Goal: Task Accomplishment & Management: Use online tool/utility

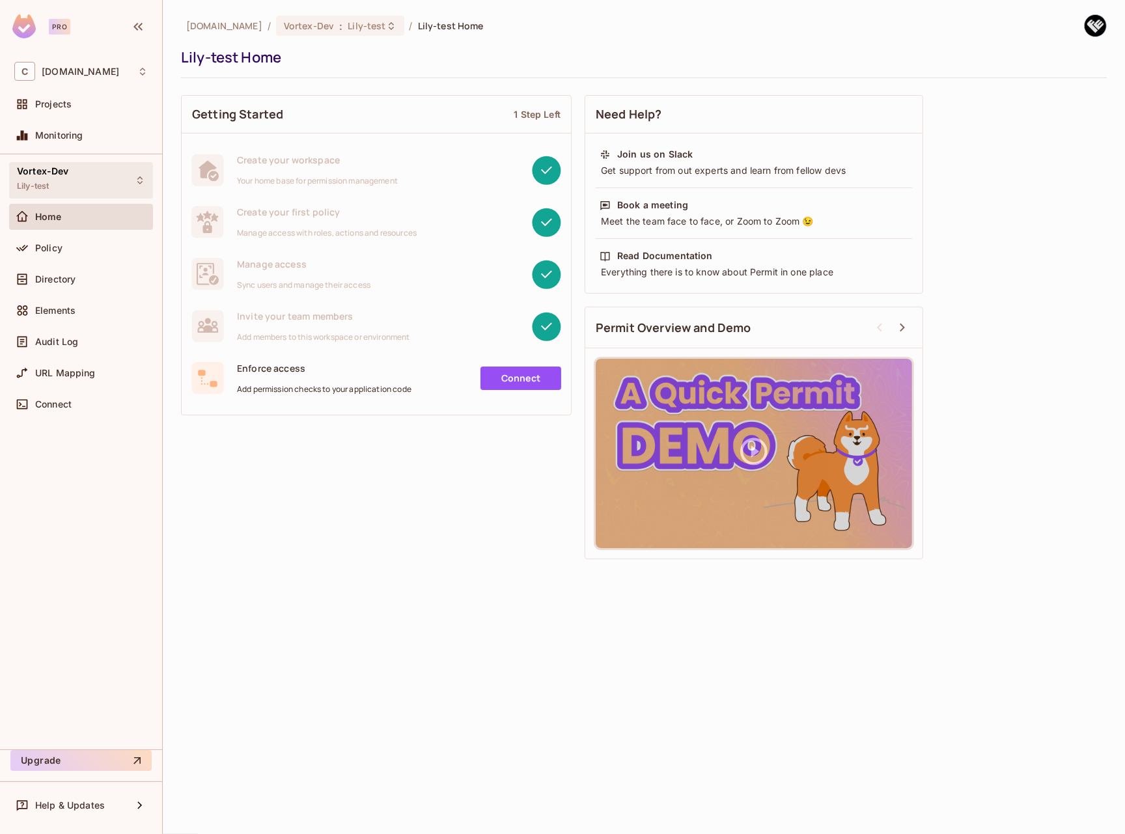
click at [89, 186] on div "Vortex-Dev Lily-test" at bounding box center [81, 180] width 144 height 36
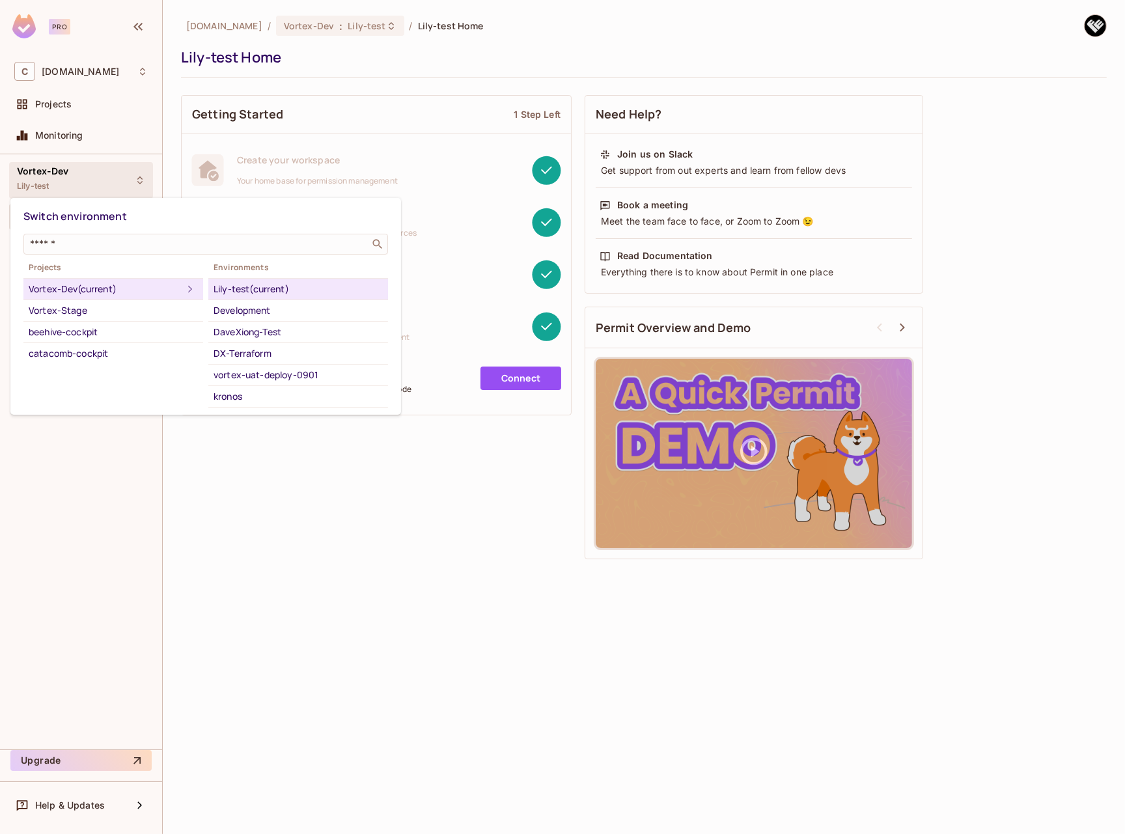
click at [274, 312] on div "Development" at bounding box center [298, 311] width 169 height 16
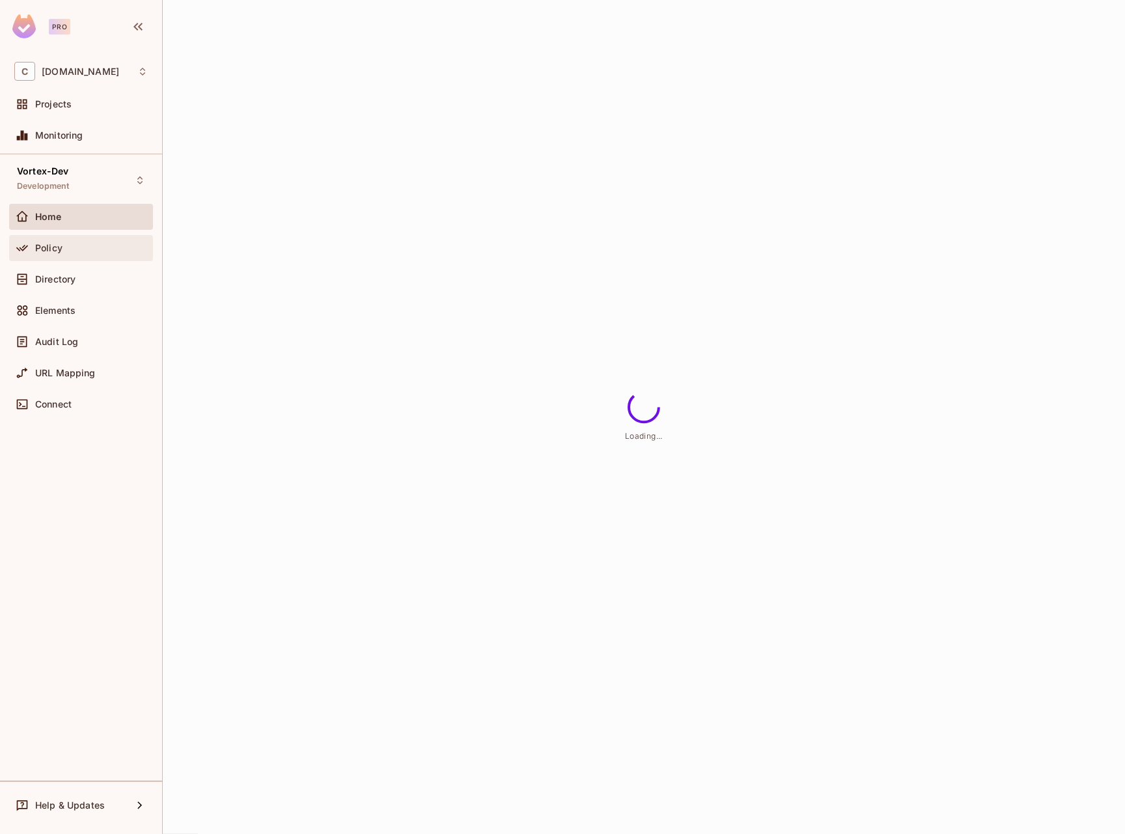
click at [68, 248] on div "Policy" at bounding box center [91, 248] width 113 height 10
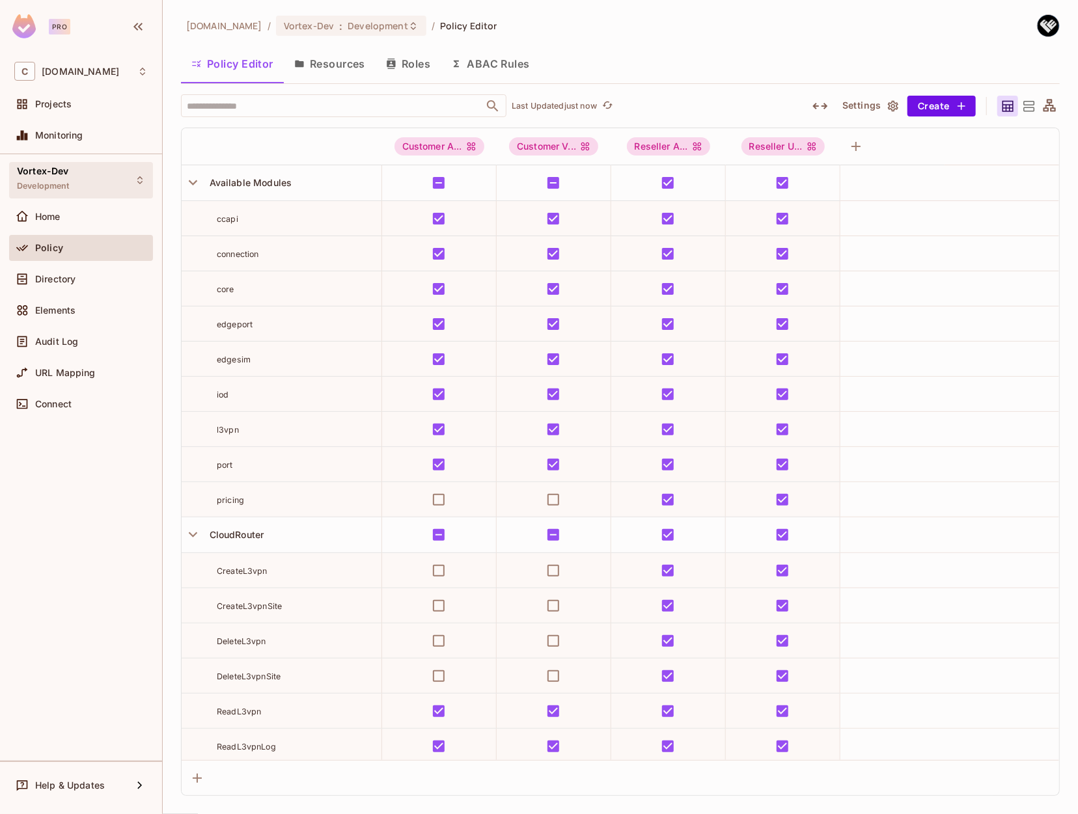
click at [110, 177] on div "Vortex-Dev Development" at bounding box center [81, 180] width 144 height 36
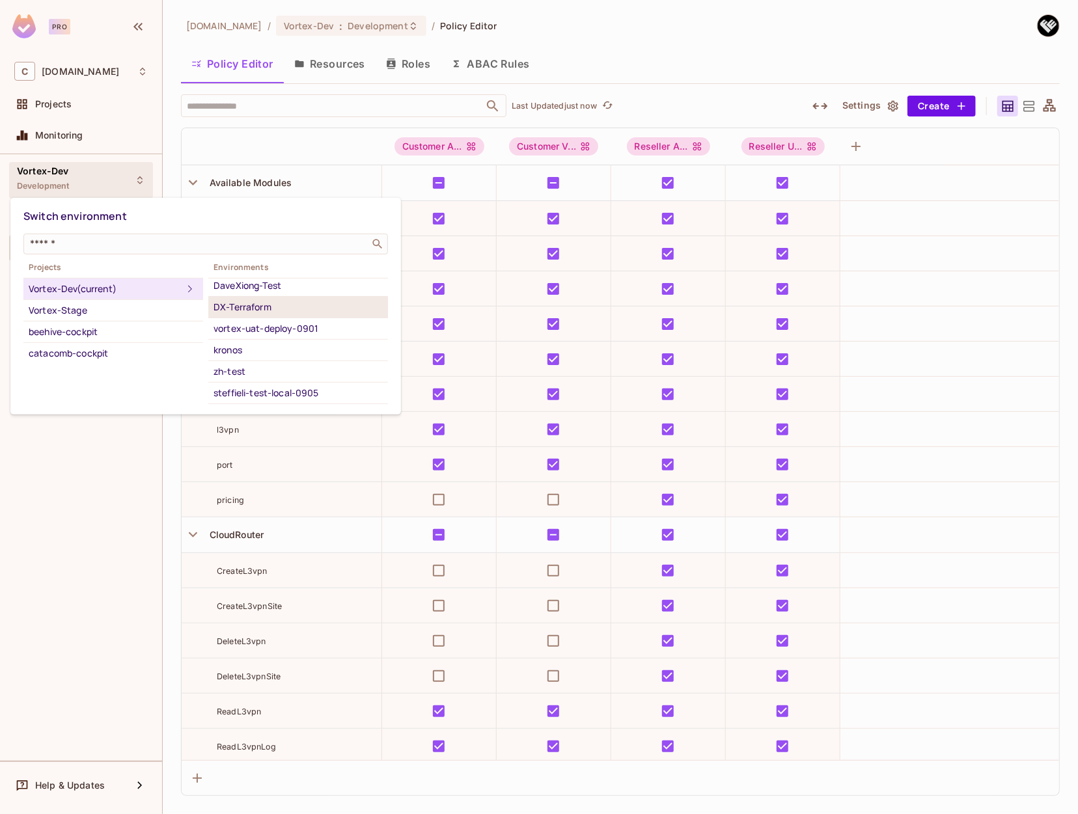
scroll to position [62, 0]
click at [139, 490] on div at bounding box center [539, 407] width 1078 height 814
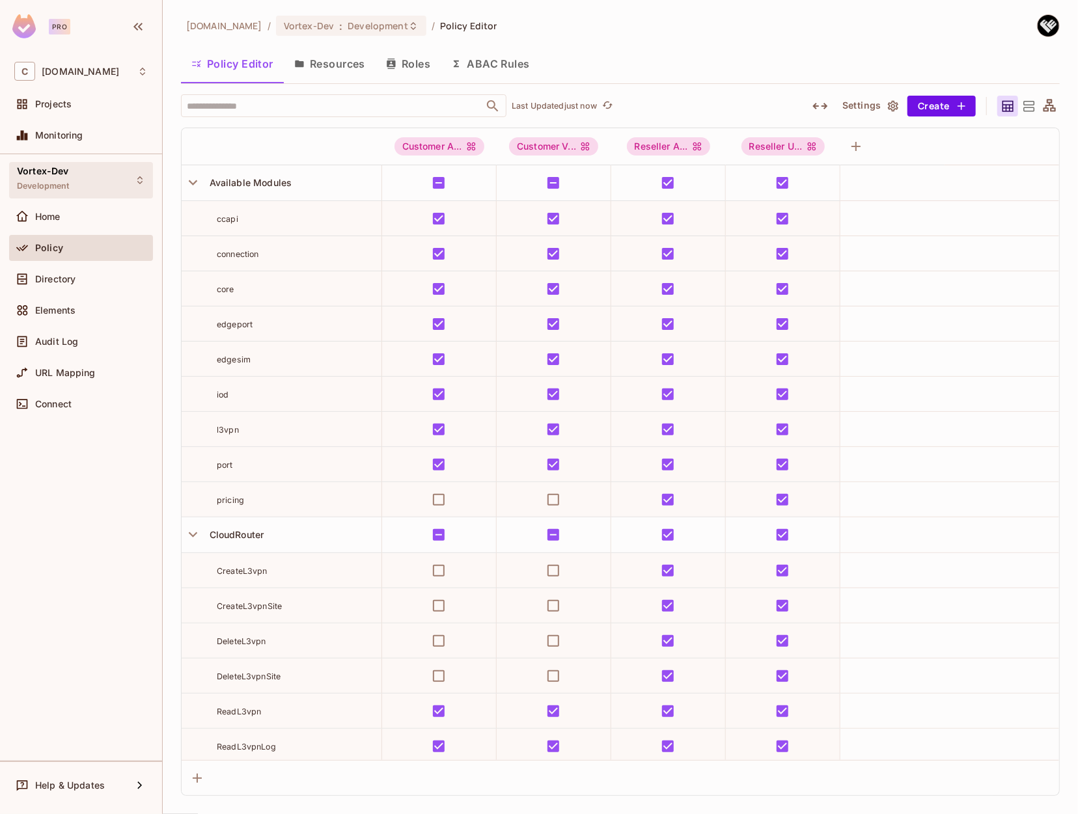
click at [80, 183] on div "Vortex-Dev Development" at bounding box center [81, 180] width 144 height 36
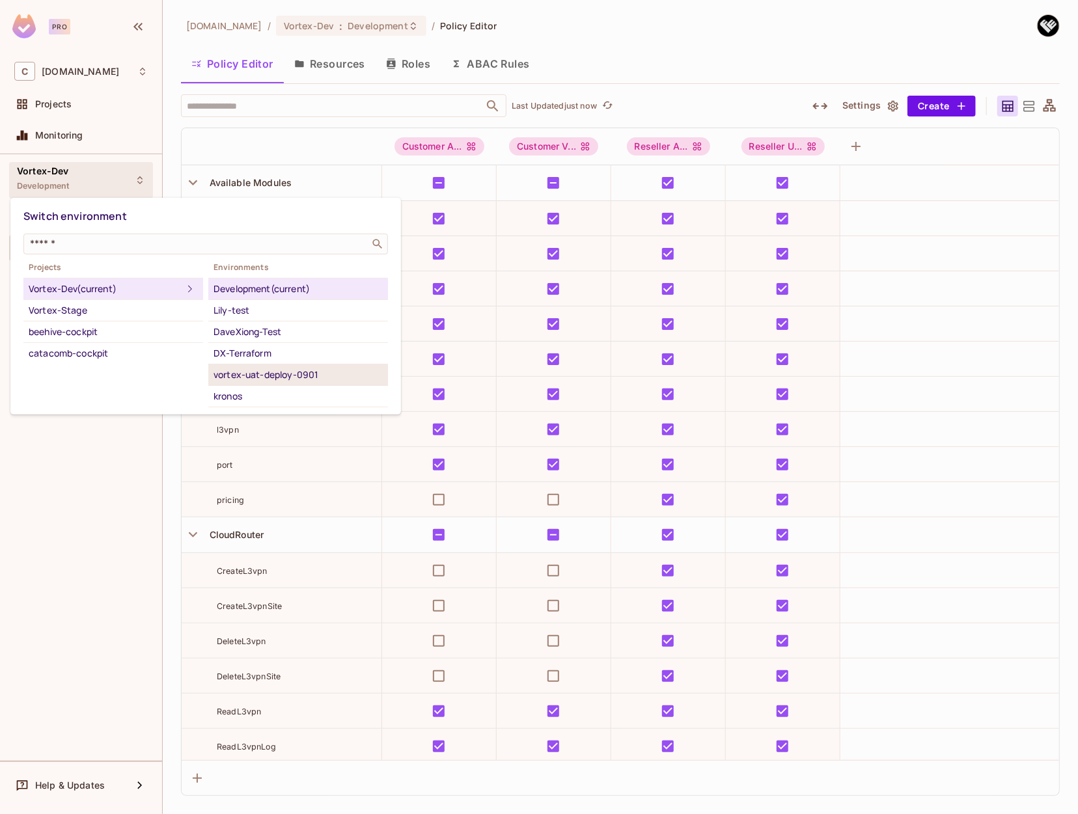
click at [303, 376] on div "vortex-uat-deploy-0901" at bounding box center [298, 375] width 169 height 16
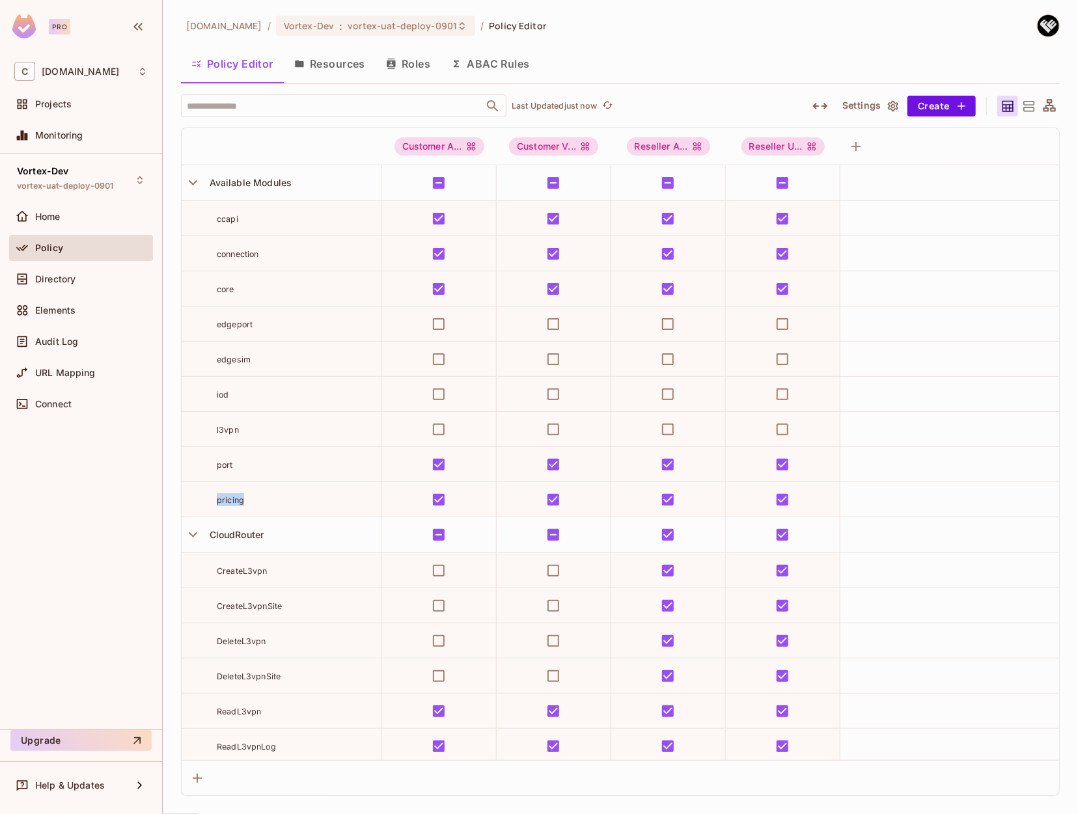
drag, startPoint x: 258, startPoint y: 504, endPoint x: 47, endPoint y: 463, distance: 215.5
click at [212, 504] on div "pricing" at bounding box center [282, 499] width 200 height 13
click at [1018, 793] on button "Save Changes" at bounding box center [1028, 794] width 80 height 21
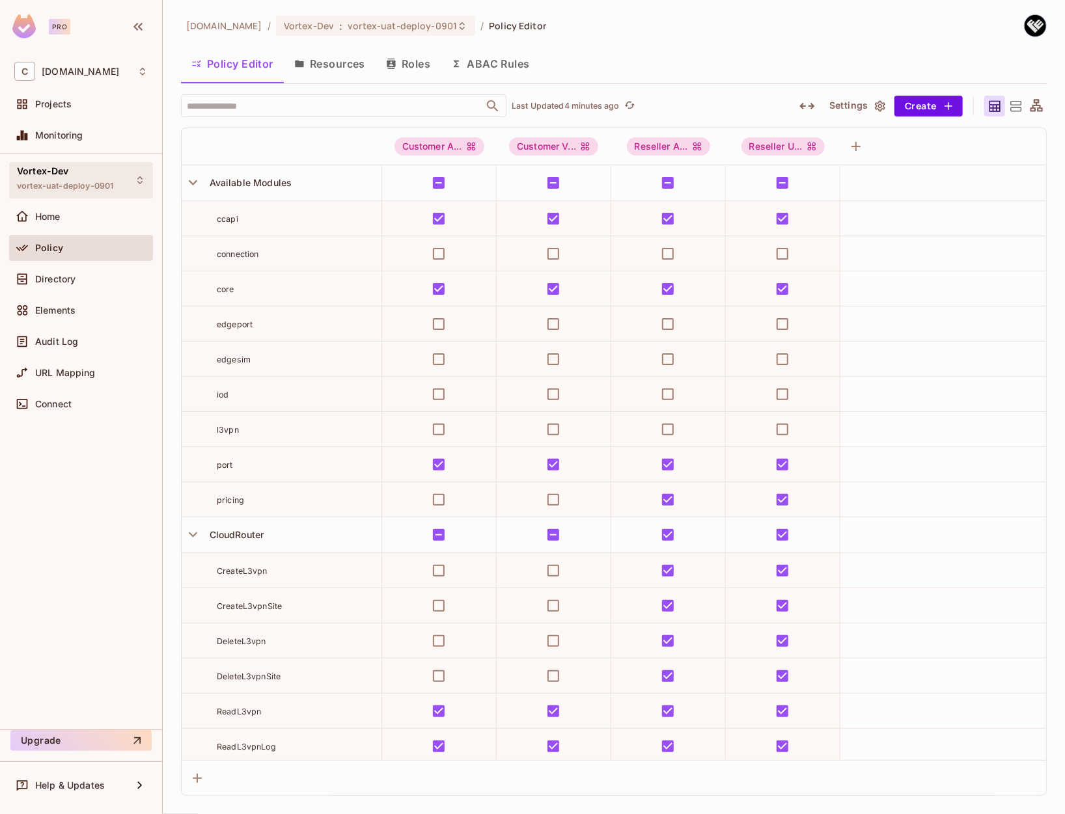
click at [77, 178] on div "Vortex-Dev vortex-uat-deploy-0901" at bounding box center [65, 180] width 96 height 28
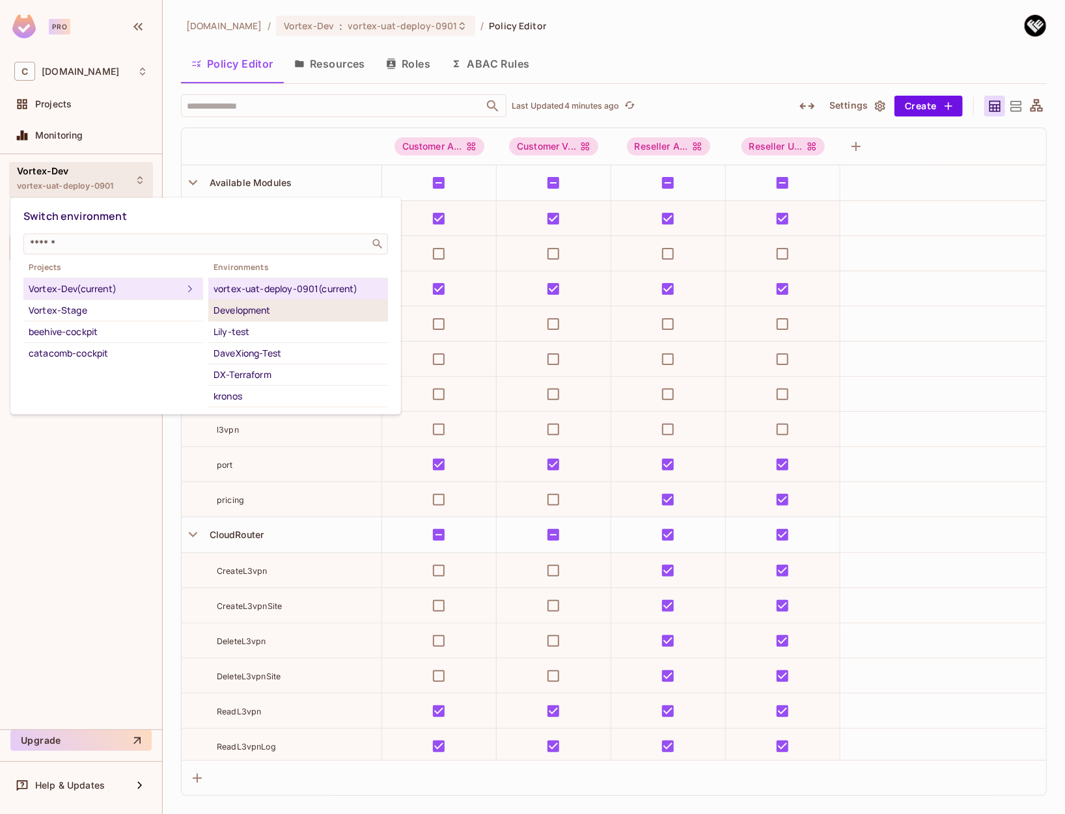
click at [261, 315] on div "Development" at bounding box center [298, 311] width 169 height 16
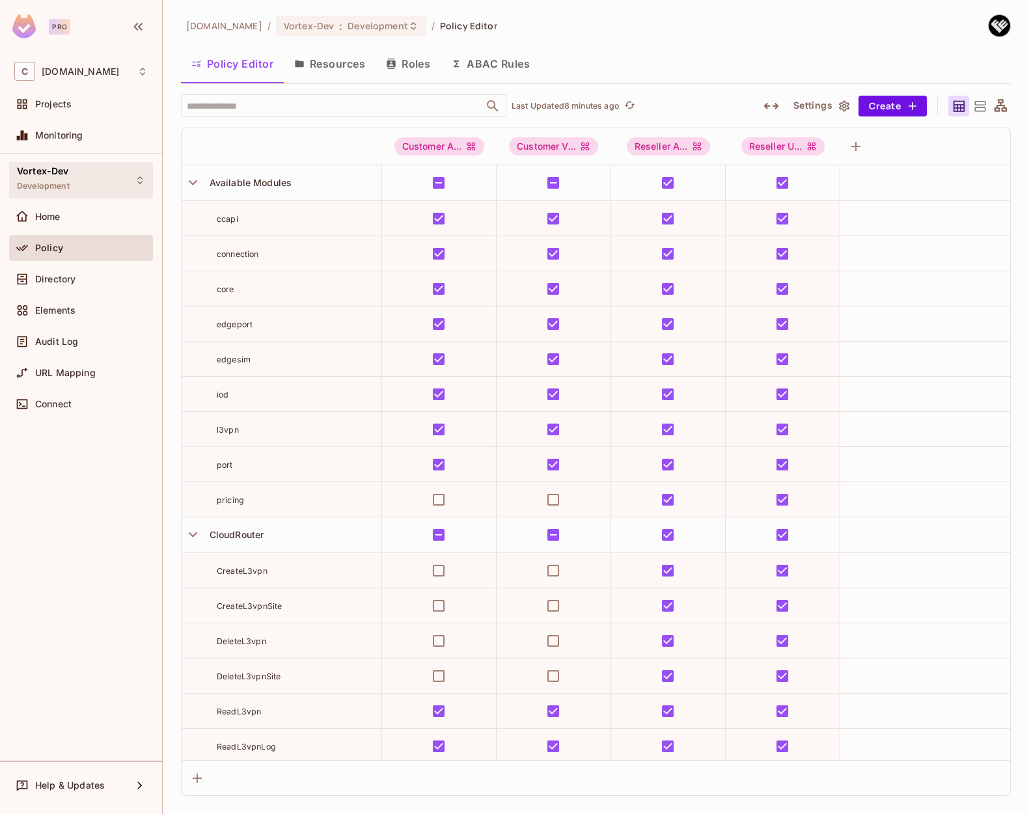
click at [90, 174] on div "Vortex-Dev Development" at bounding box center [81, 180] width 144 height 36
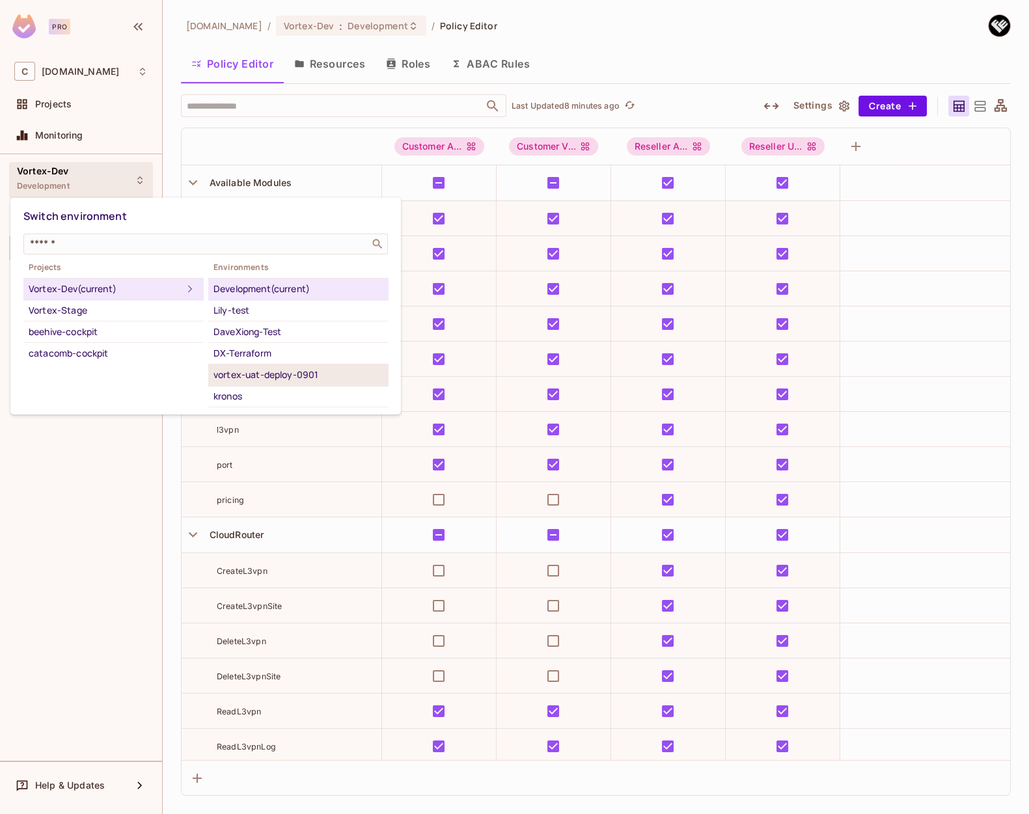
click at [252, 370] on div "vortex-uat-deploy-0901" at bounding box center [298, 375] width 169 height 16
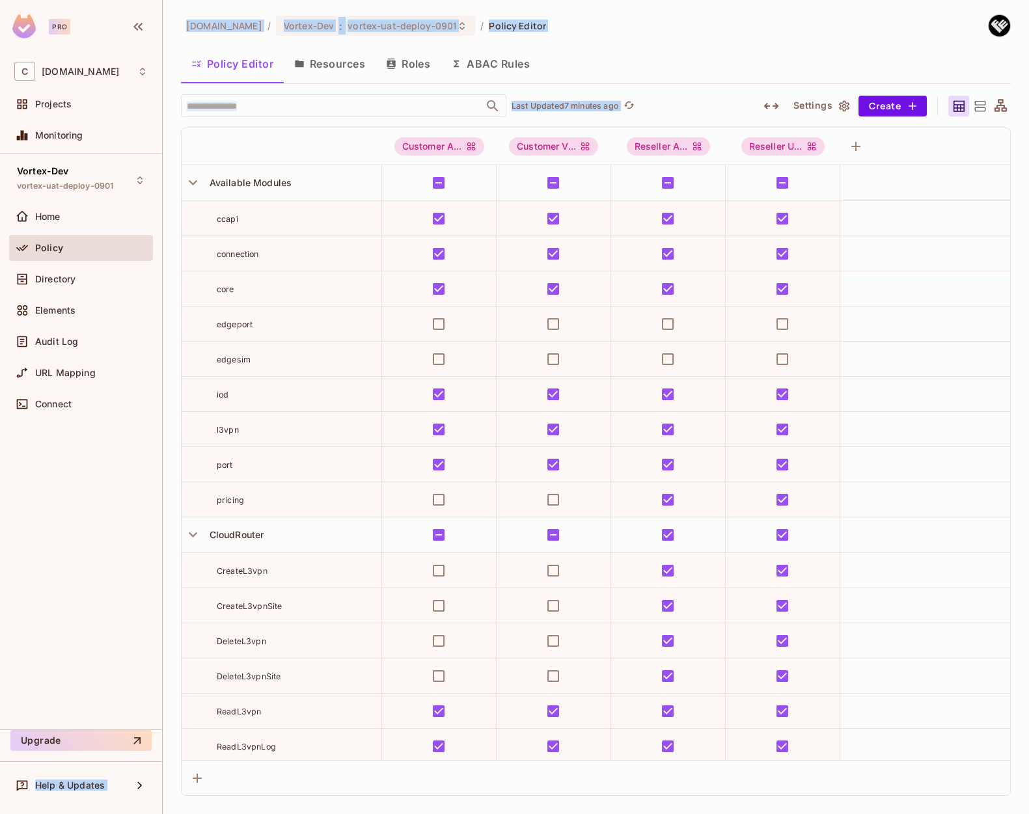
click at [162, 421] on div "Pro C consoleconnect.com Projects Monitoring Vortex-Dev vortex-uat-deploy-0901 …" at bounding box center [514, 407] width 1029 height 814
